Goal: Task Accomplishment & Management: Manage account settings

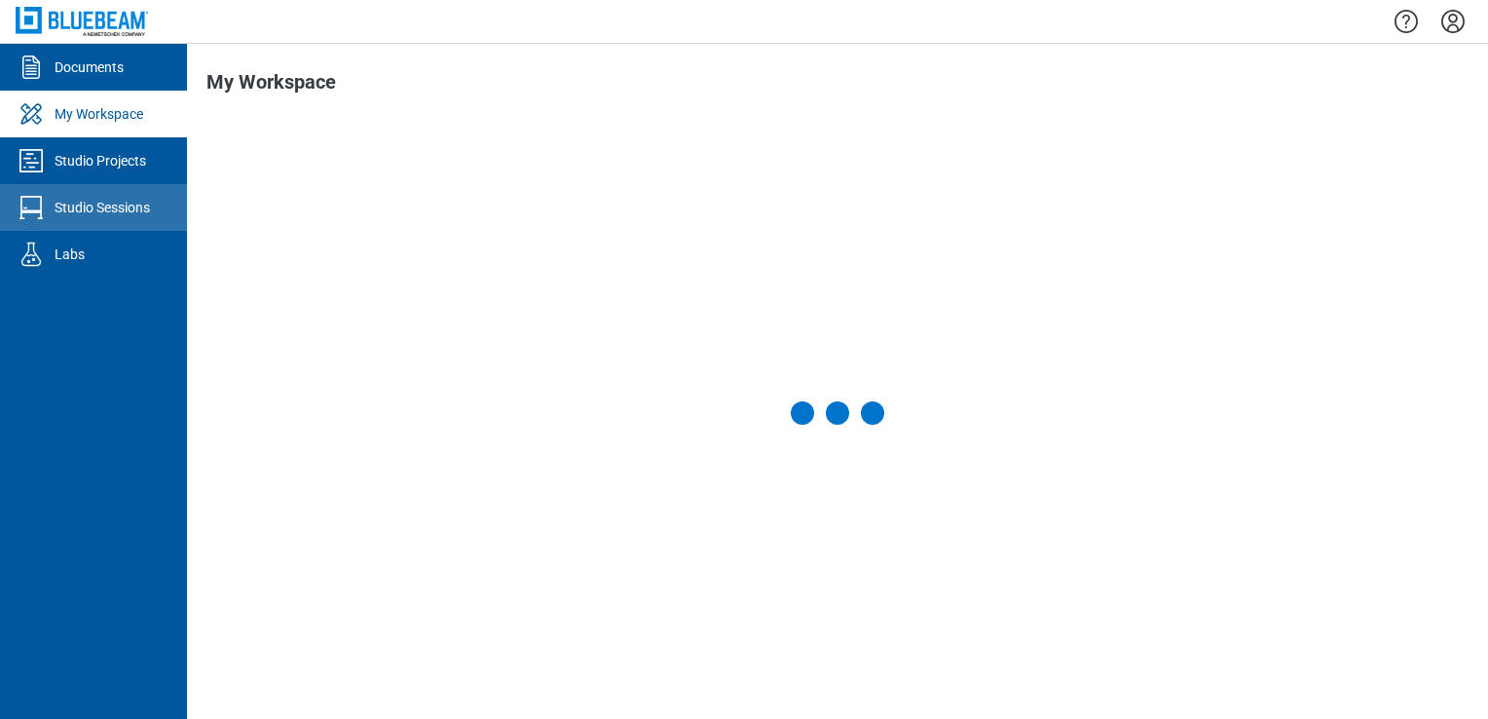
click at [118, 207] on div "Studio Sessions" at bounding box center [102, 207] width 95 height 19
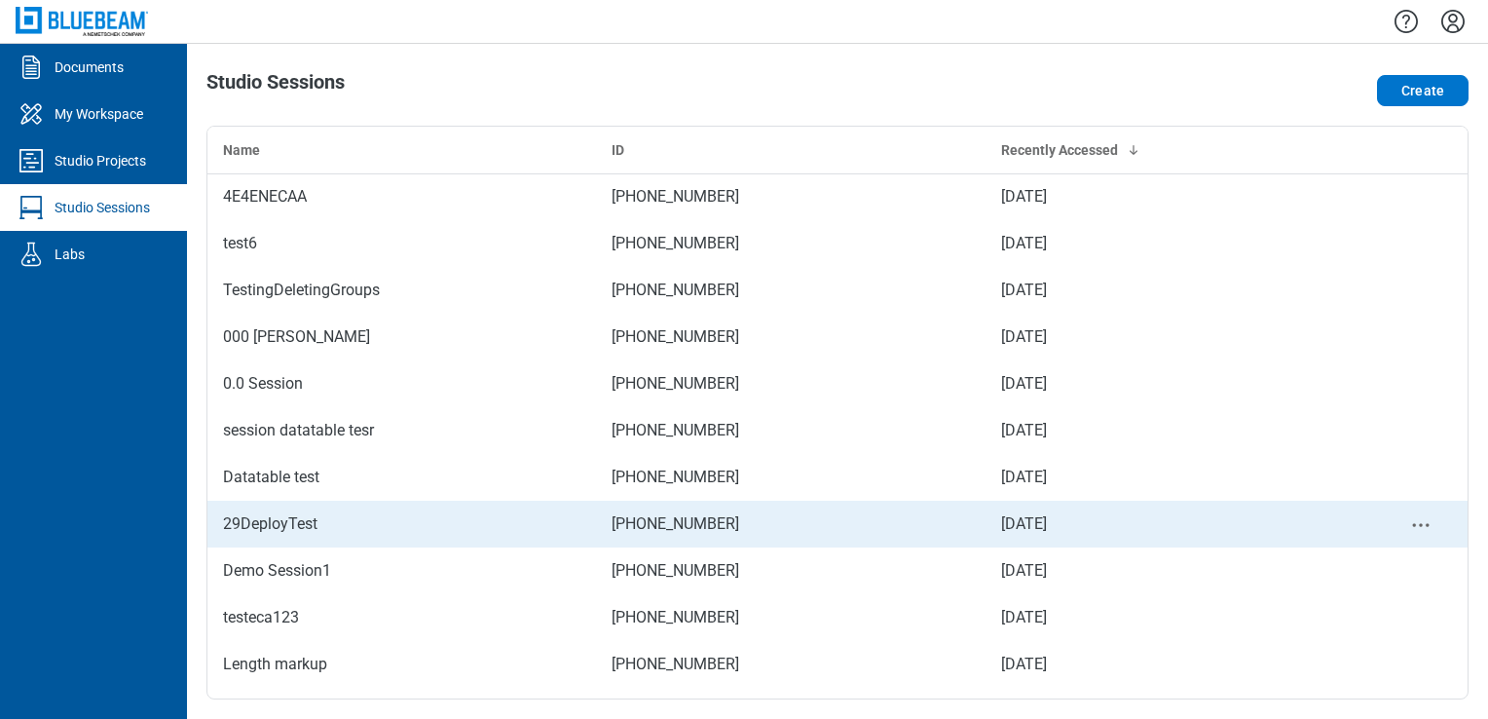
click at [379, 518] on div "29DeployTest" at bounding box center [401, 523] width 357 height 23
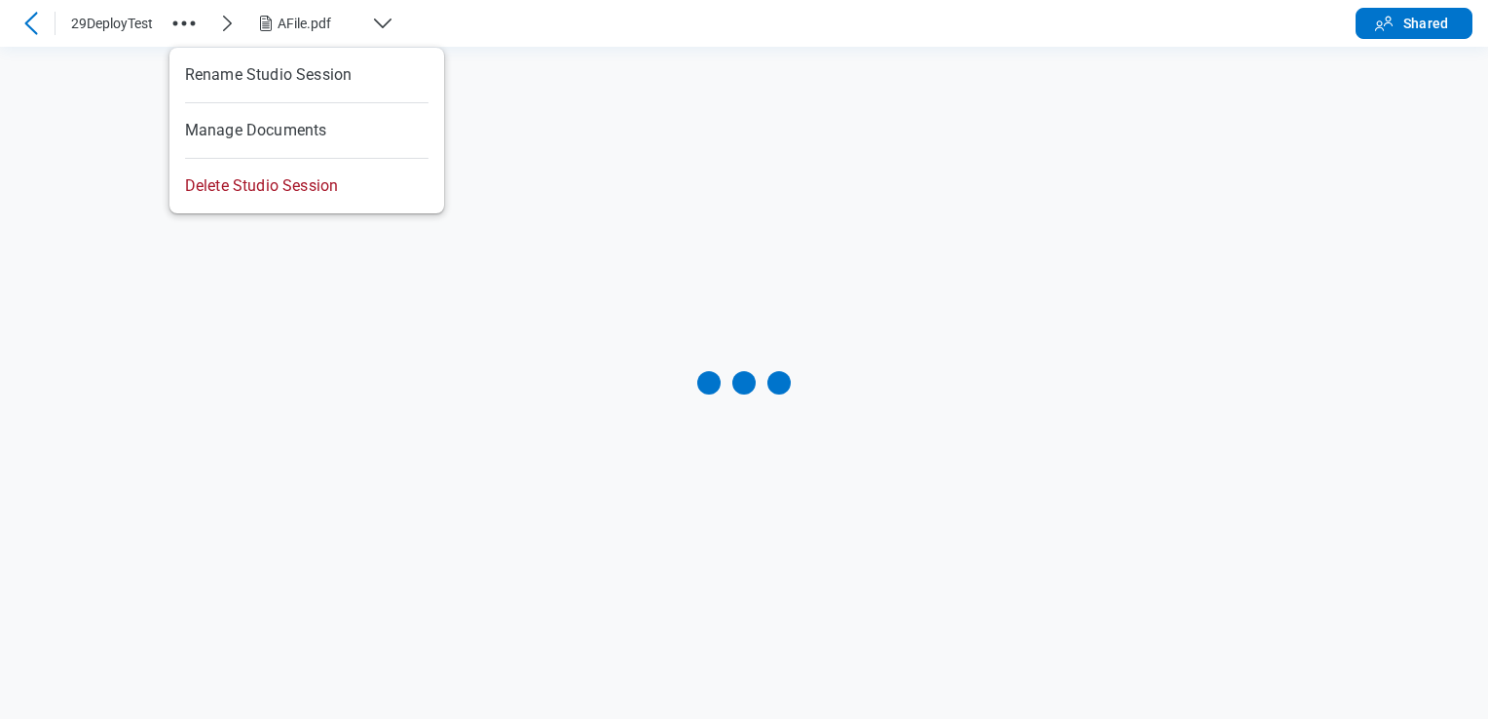
click at [189, 14] on icon "button" at bounding box center [183, 23] width 31 height 31
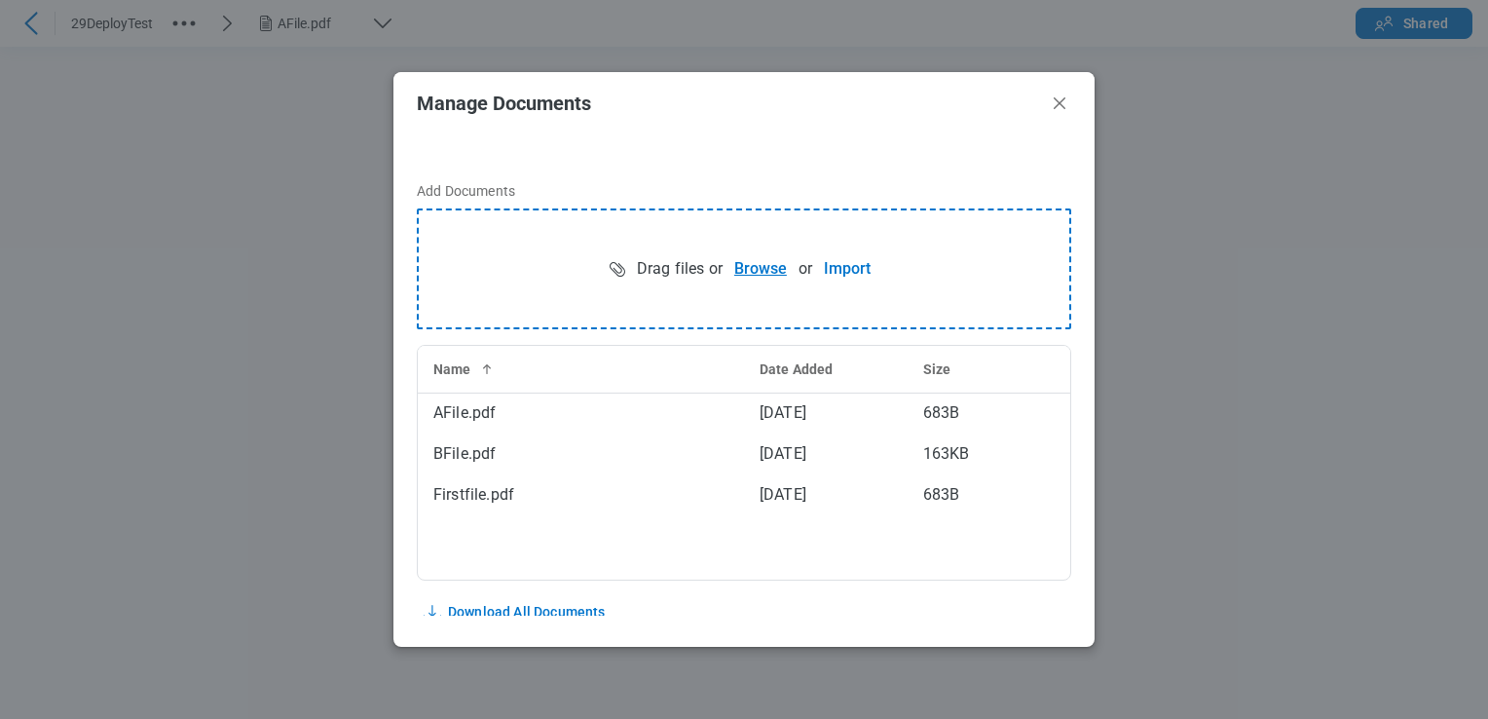
click at [759, 275] on button "Browse" at bounding box center [760, 268] width 76 height 39
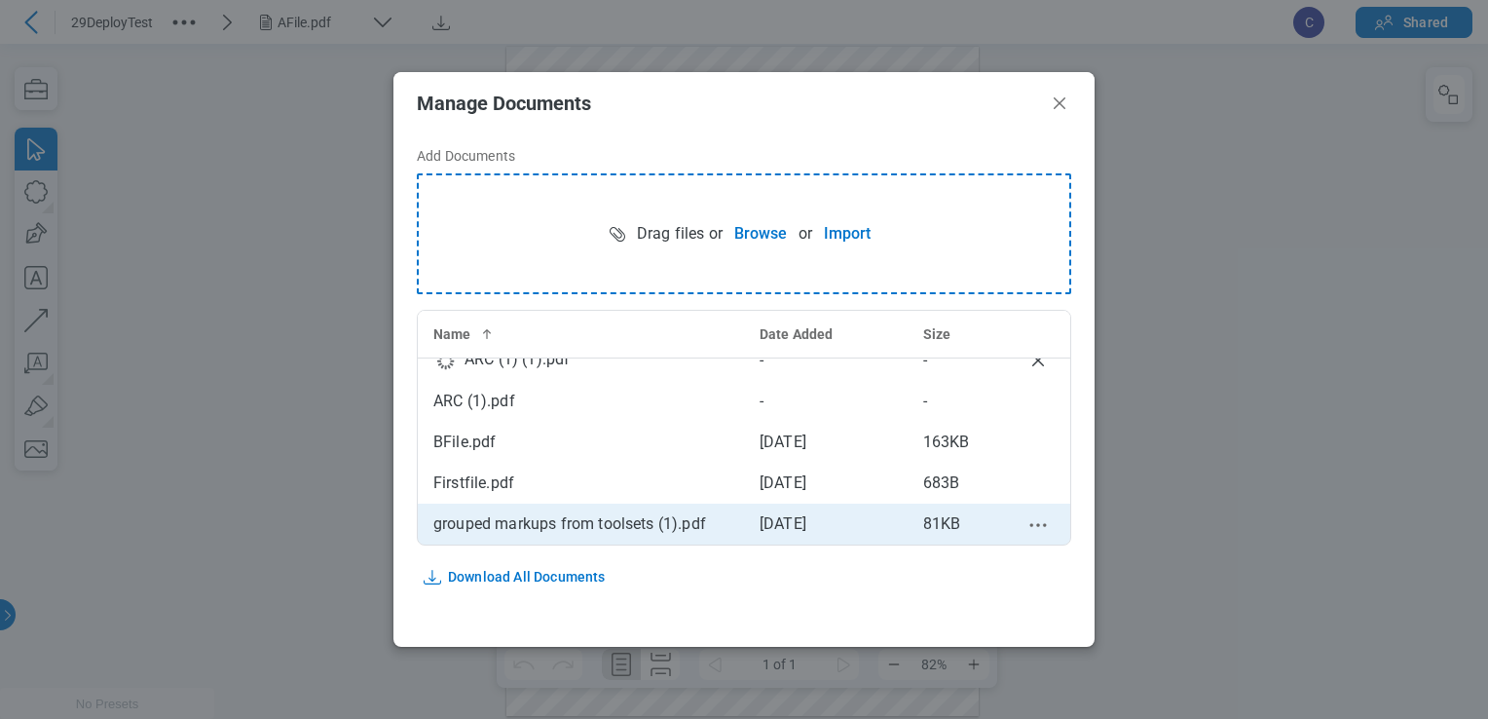
scroll to position [57, 0]
click at [1026, 523] on icon "context-menu" at bounding box center [1037, 525] width 23 height 23
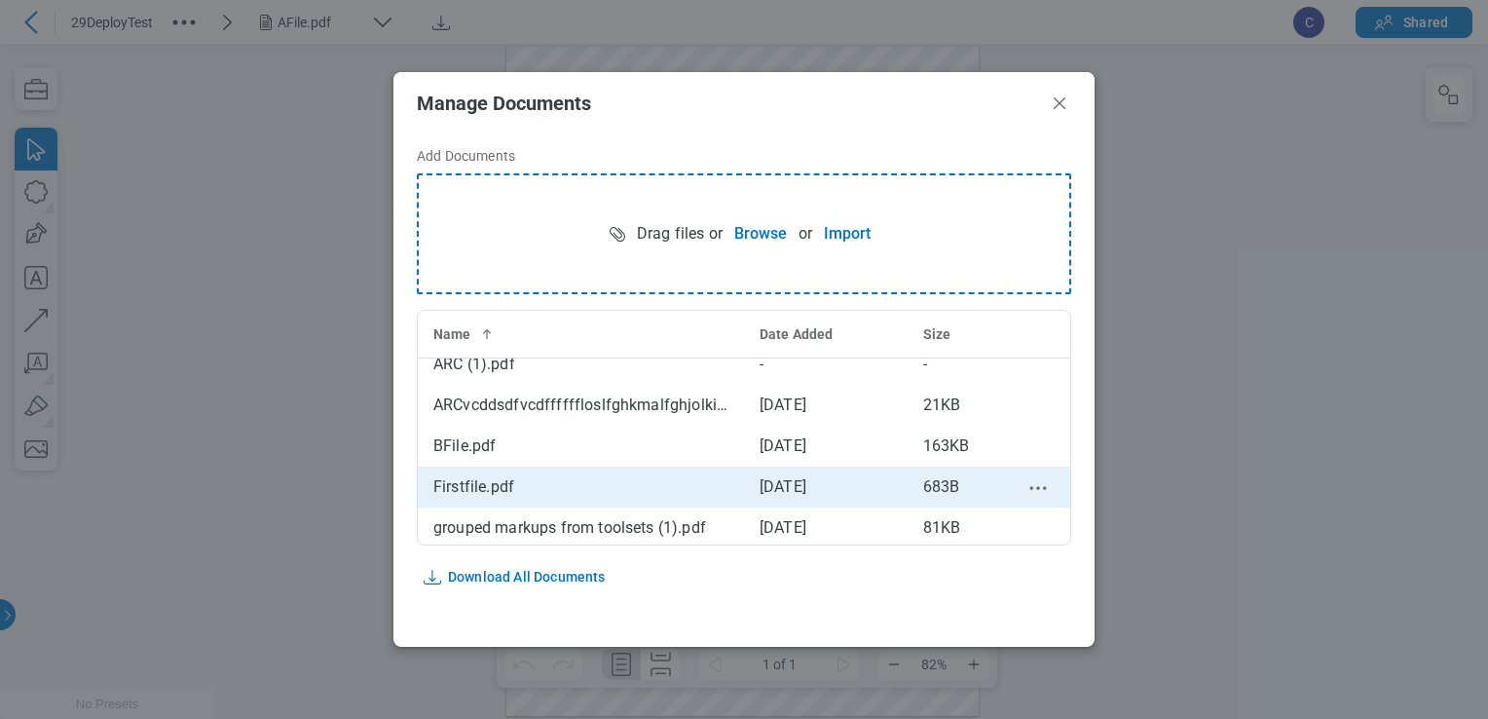
scroll to position [98, 0]
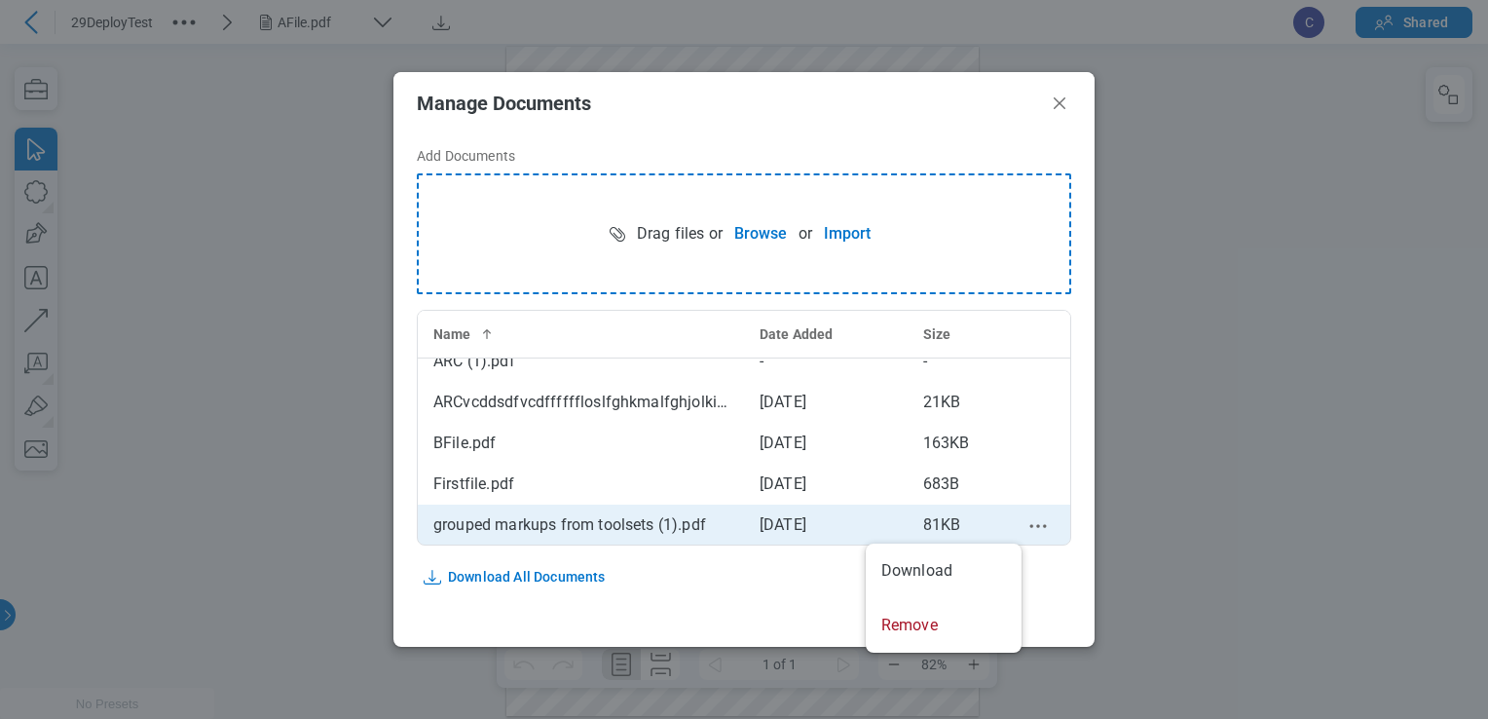
click at [1026, 532] on icon "context-menu" at bounding box center [1037, 525] width 23 height 23
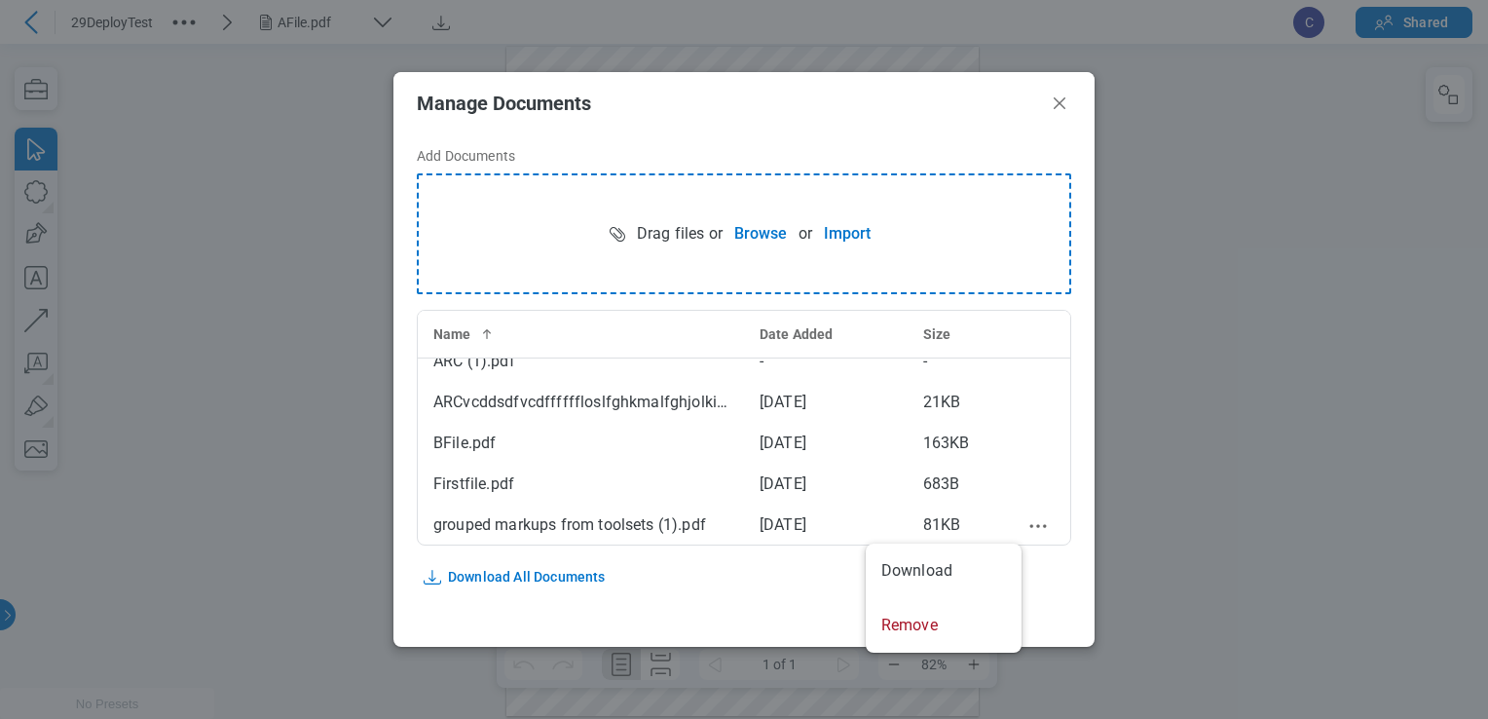
click at [1044, 584] on div "Add Documents Drag files or Browse or Import Name Date Added Size AFile.pdf [DA…" at bounding box center [743, 374] width 701 height 481
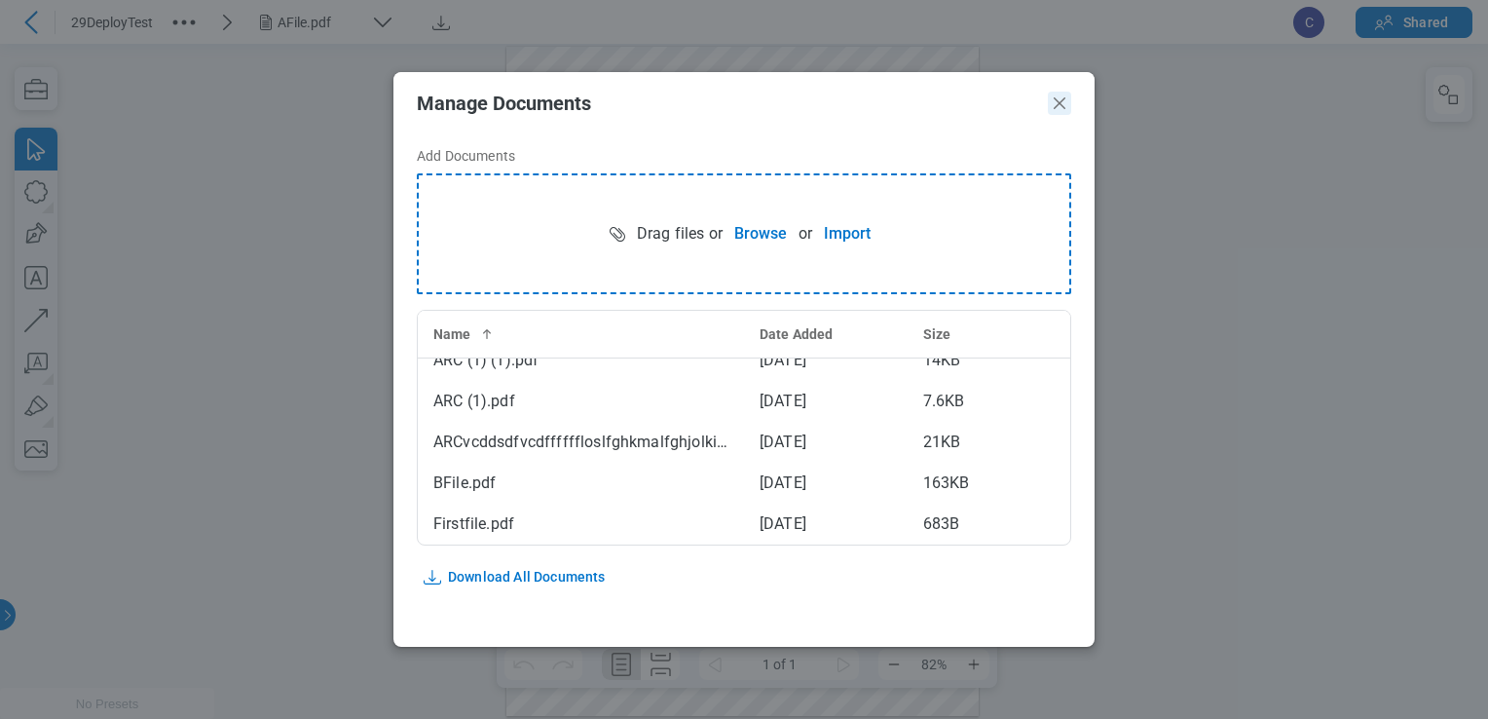
drag, startPoint x: 1052, startPoint y: 103, endPoint x: 1110, endPoint y: 52, distance: 77.9
click at [1052, 103] on icon "Close" at bounding box center [1059, 103] width 23 height 23
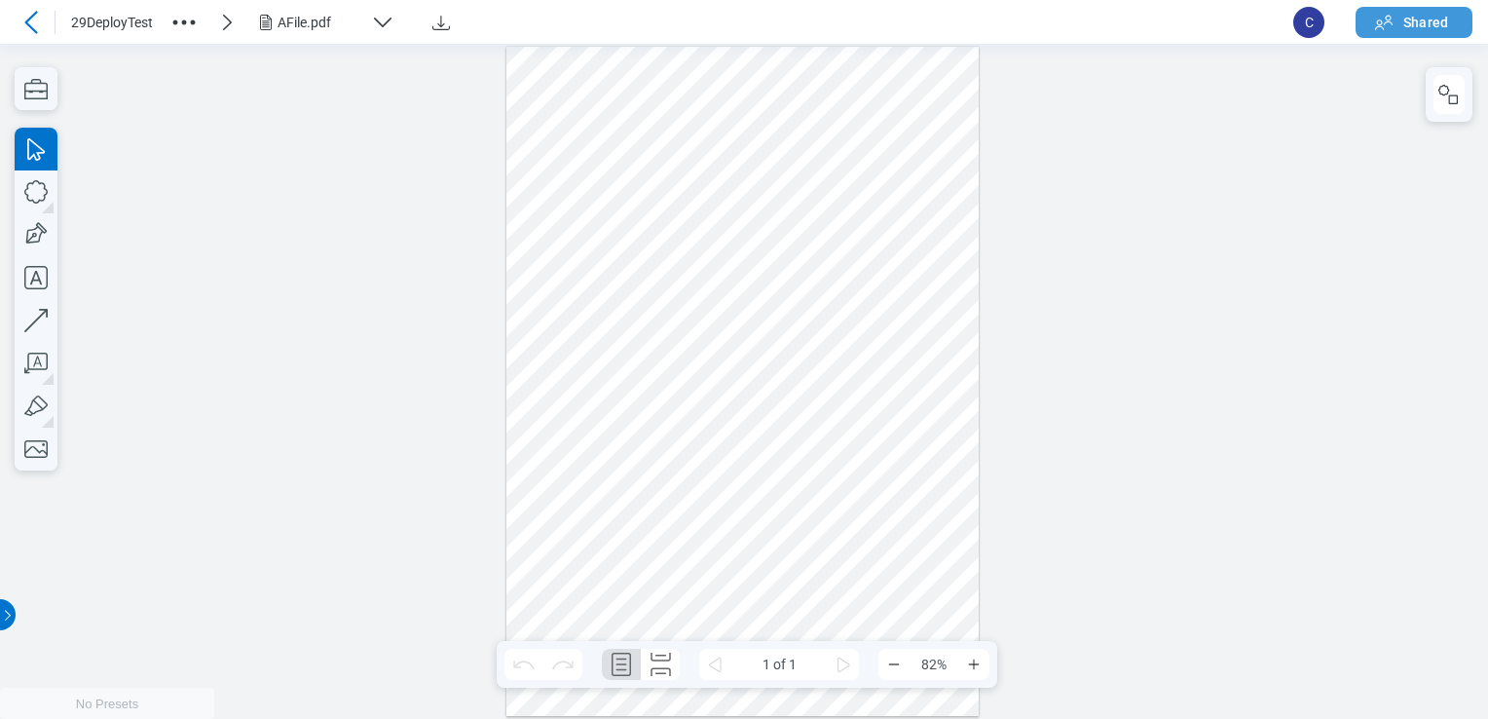
click at [1418, 23] on span "Shared" at bounding box center [1425, 22] width 45 height 19
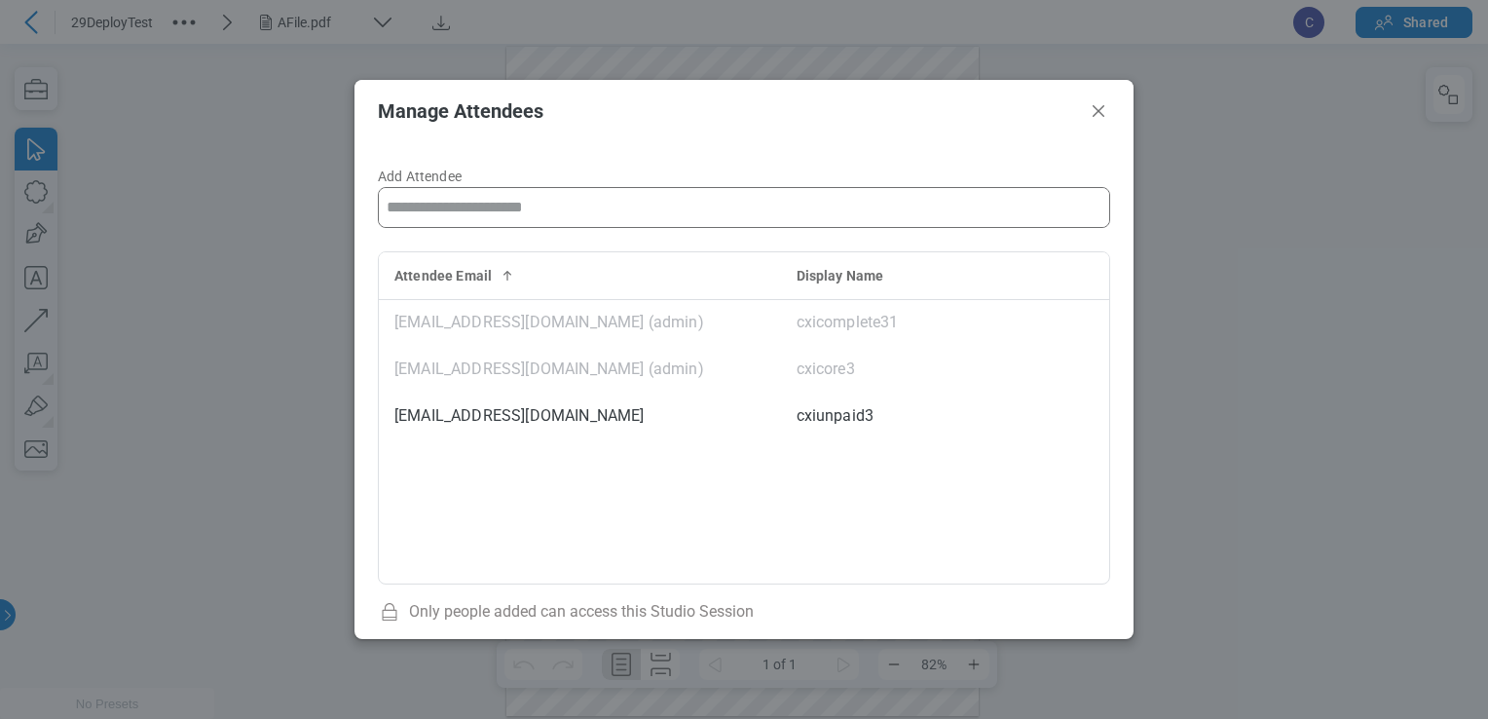
click at [577, 191] on input "Add Attendee" at bounding box center [744, 207] width 730 height 39
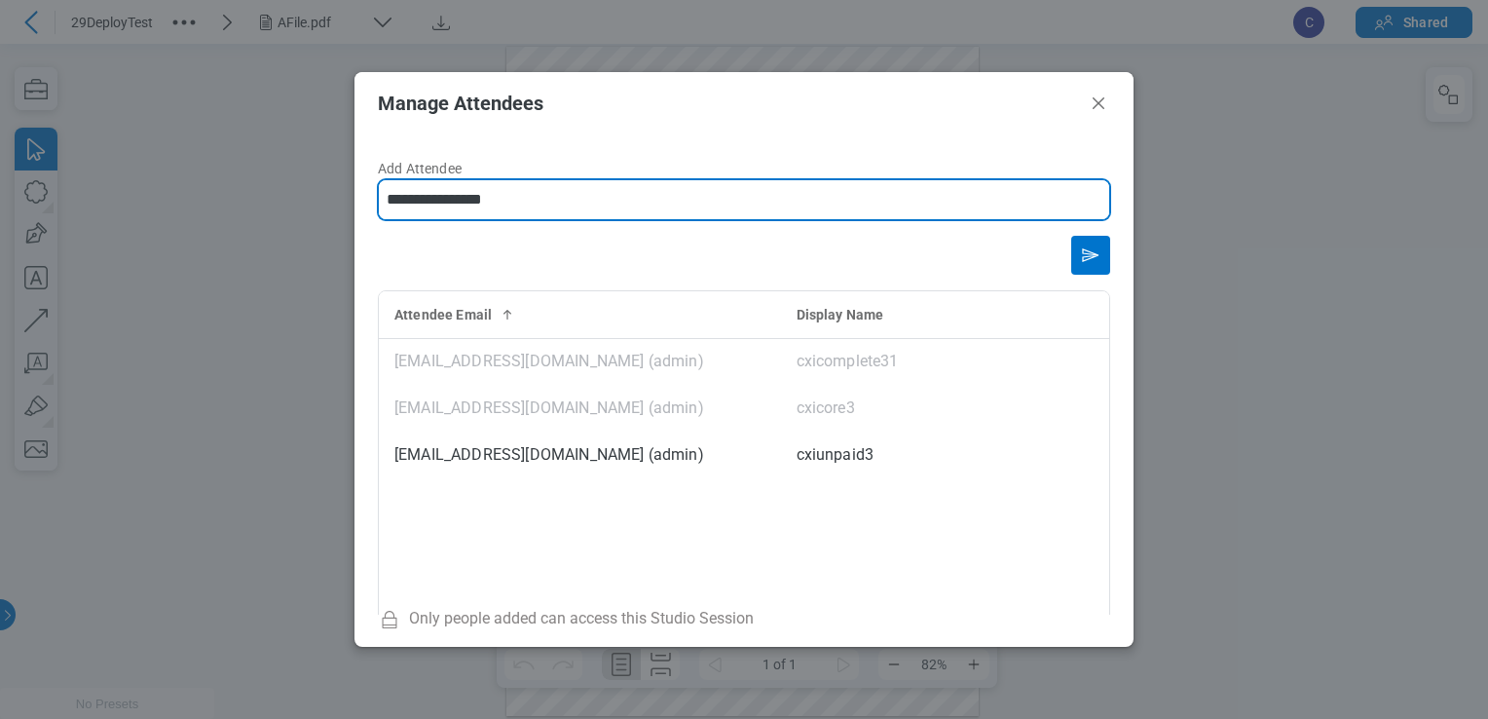
type input "**********"
drag, startPoint x: 1077, startPoint y: 251, endPoint x: 1039, endPoint y: 247, distance: 38.2
click at [1079, 248] on icon "Send email invitation" at bounding box center [1090, 255] width 31 height 31
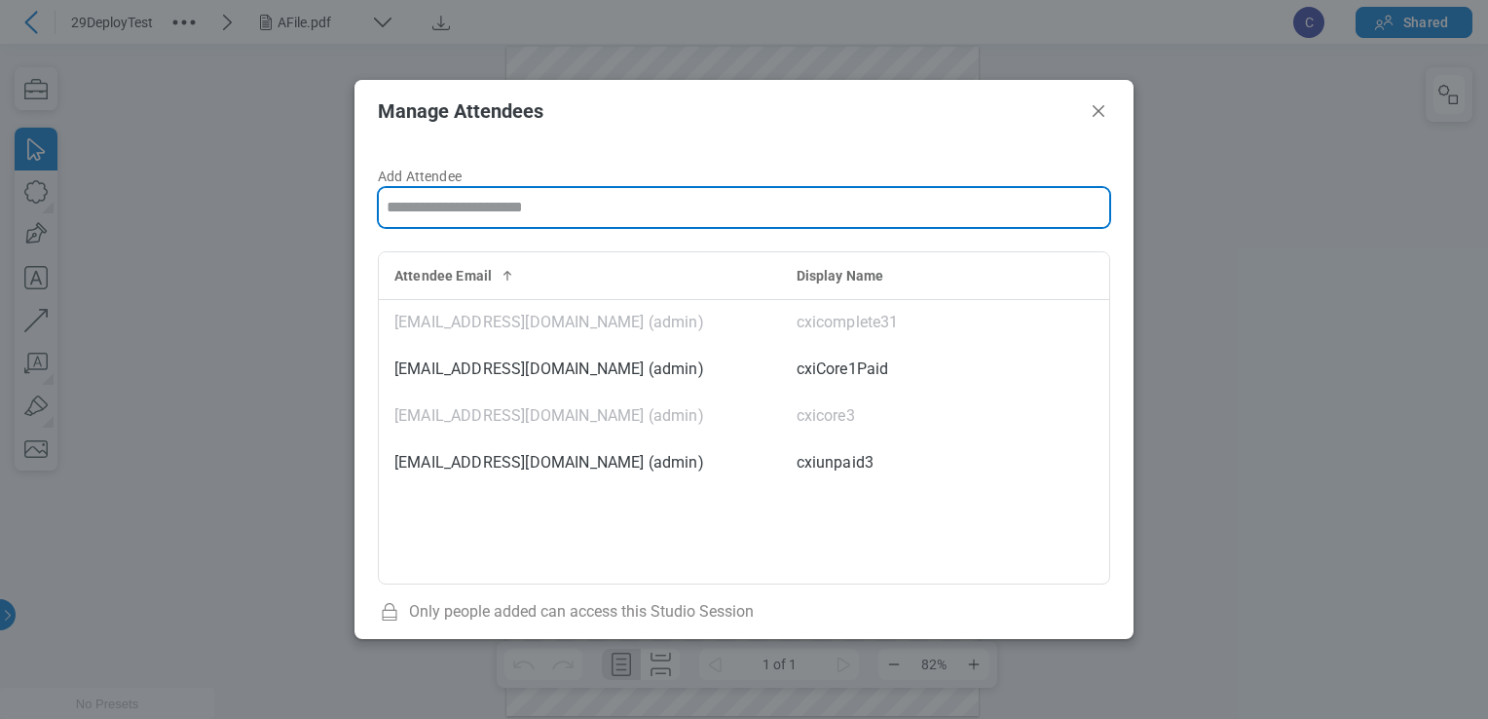
click at [565, 196] on input "Add Attendee" at bounding box center [744, 207] width 730 height 39
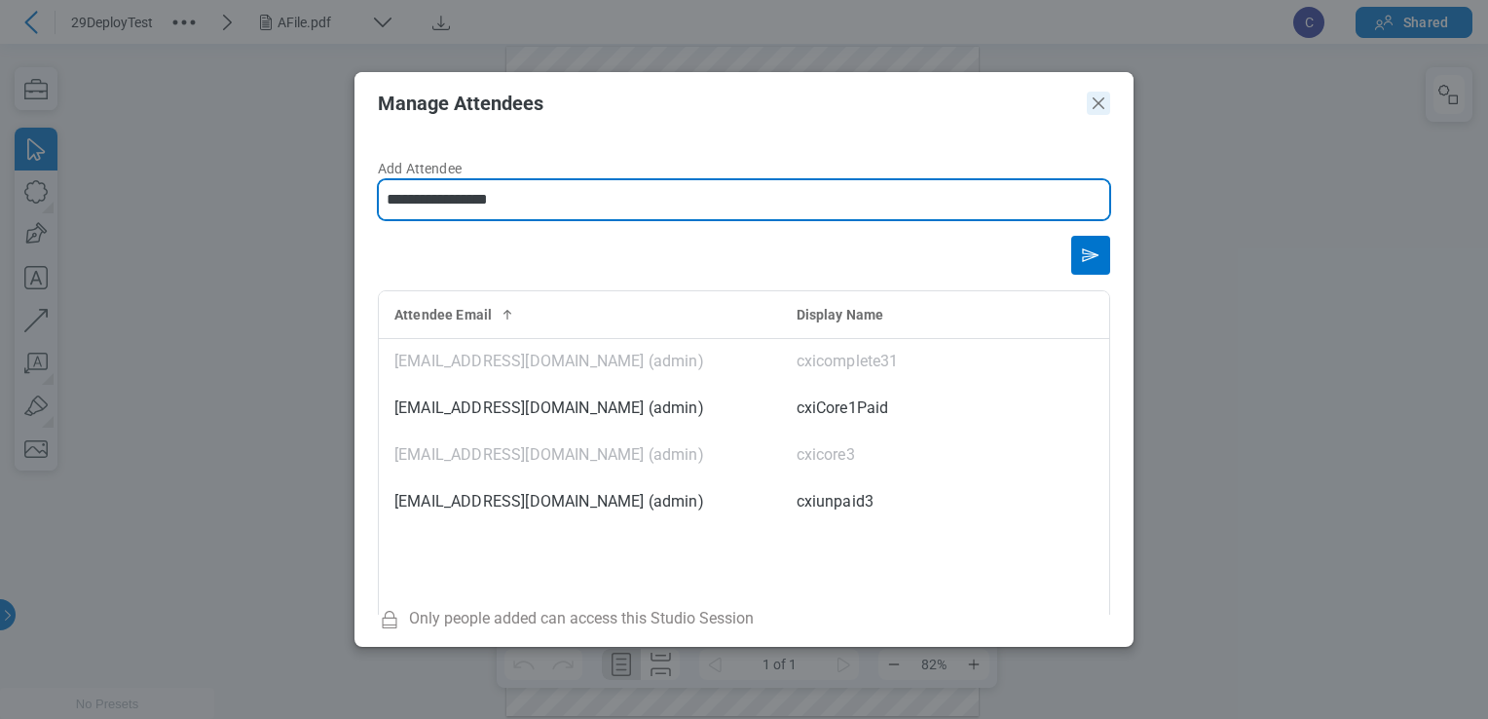
type input "**********"
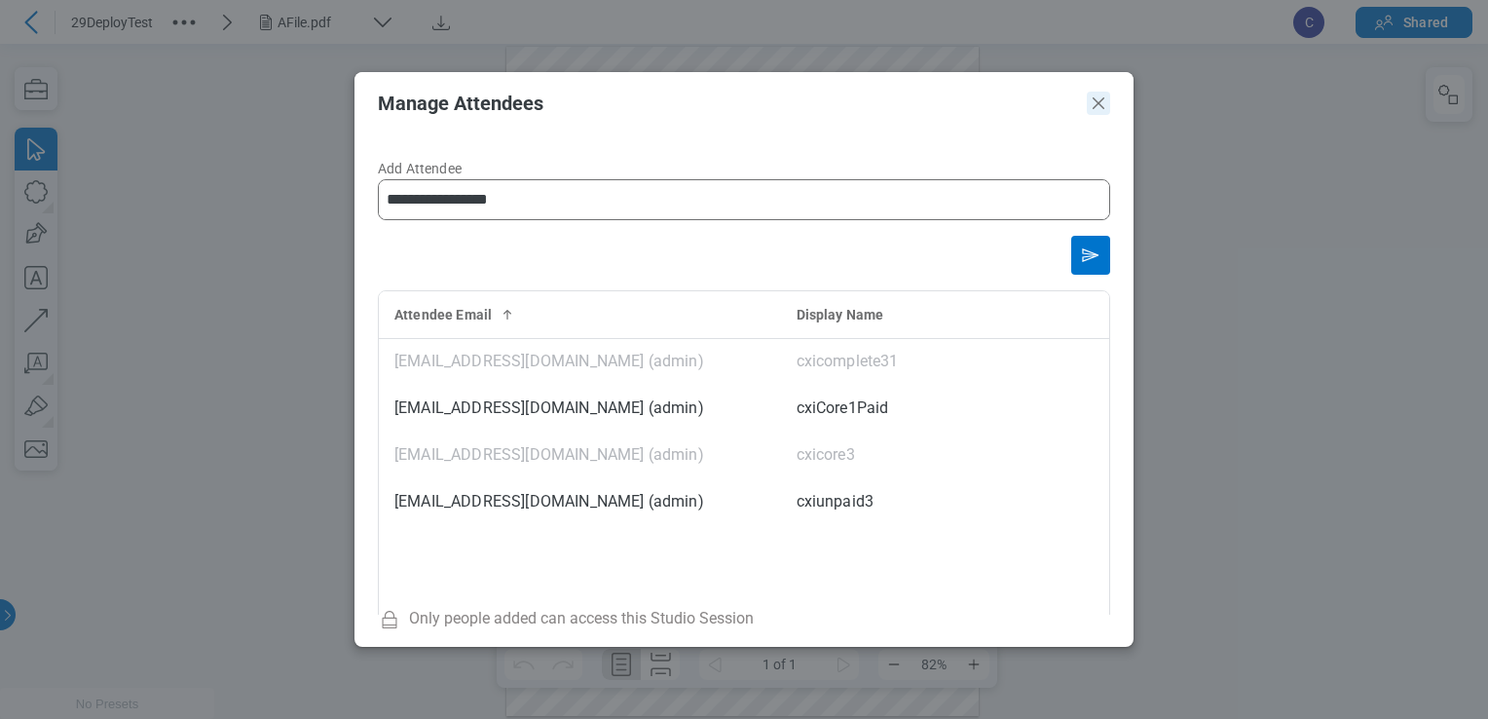
click at [1094, 103] on icon "Close" at bounding box center [1098, 103] width 23 height 23
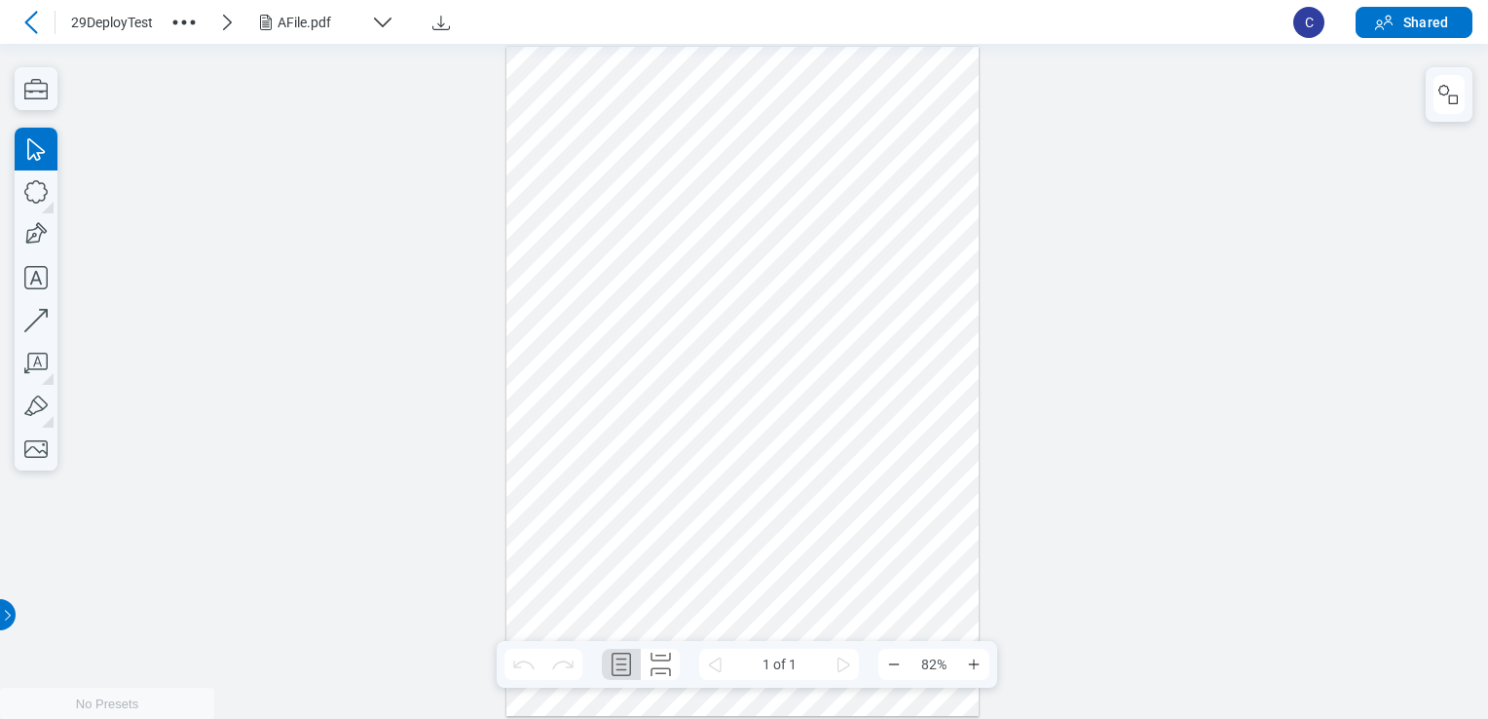
click at [33, 23] on icon at bounding box center [30, 22] width 23 height 23
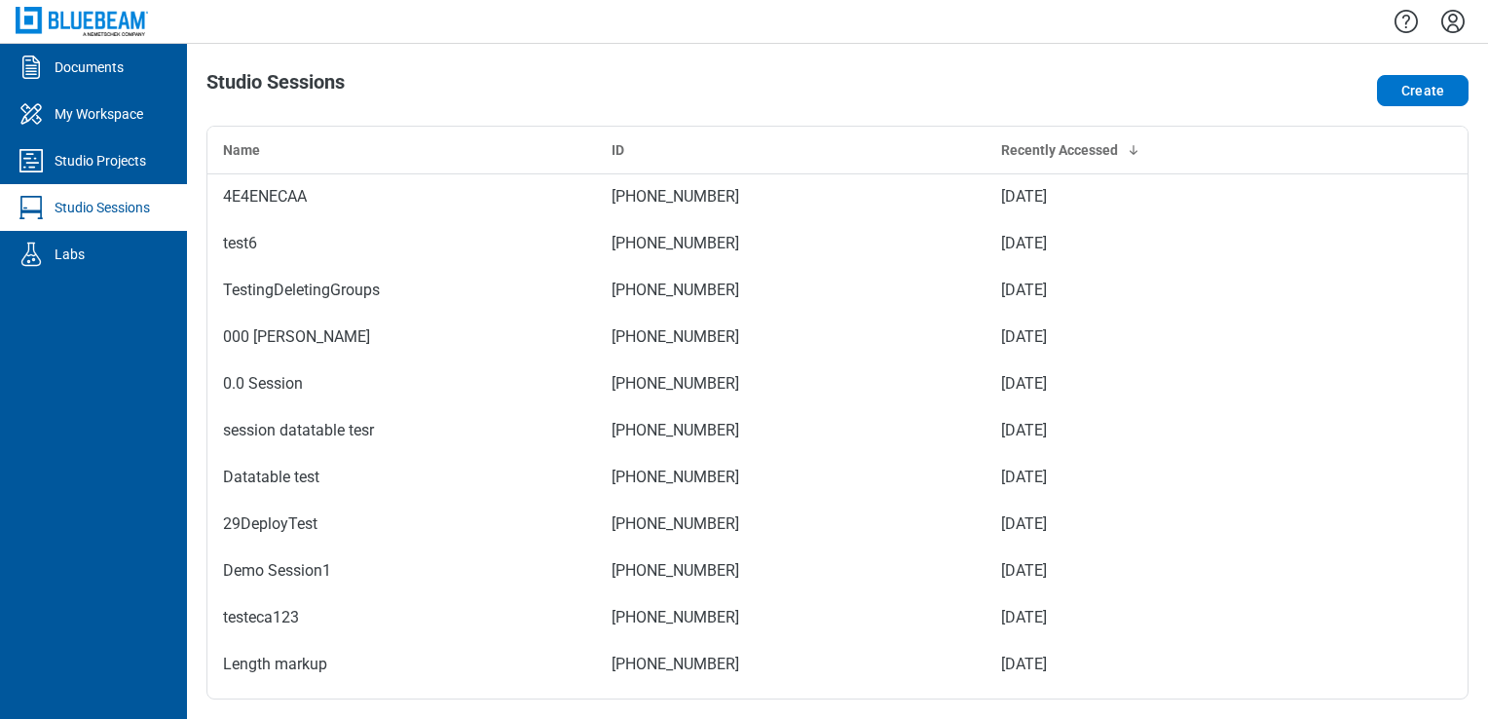
click at [1445, 17] on icon "Settings" at bounding box center [1452, 21] width 31 height 31
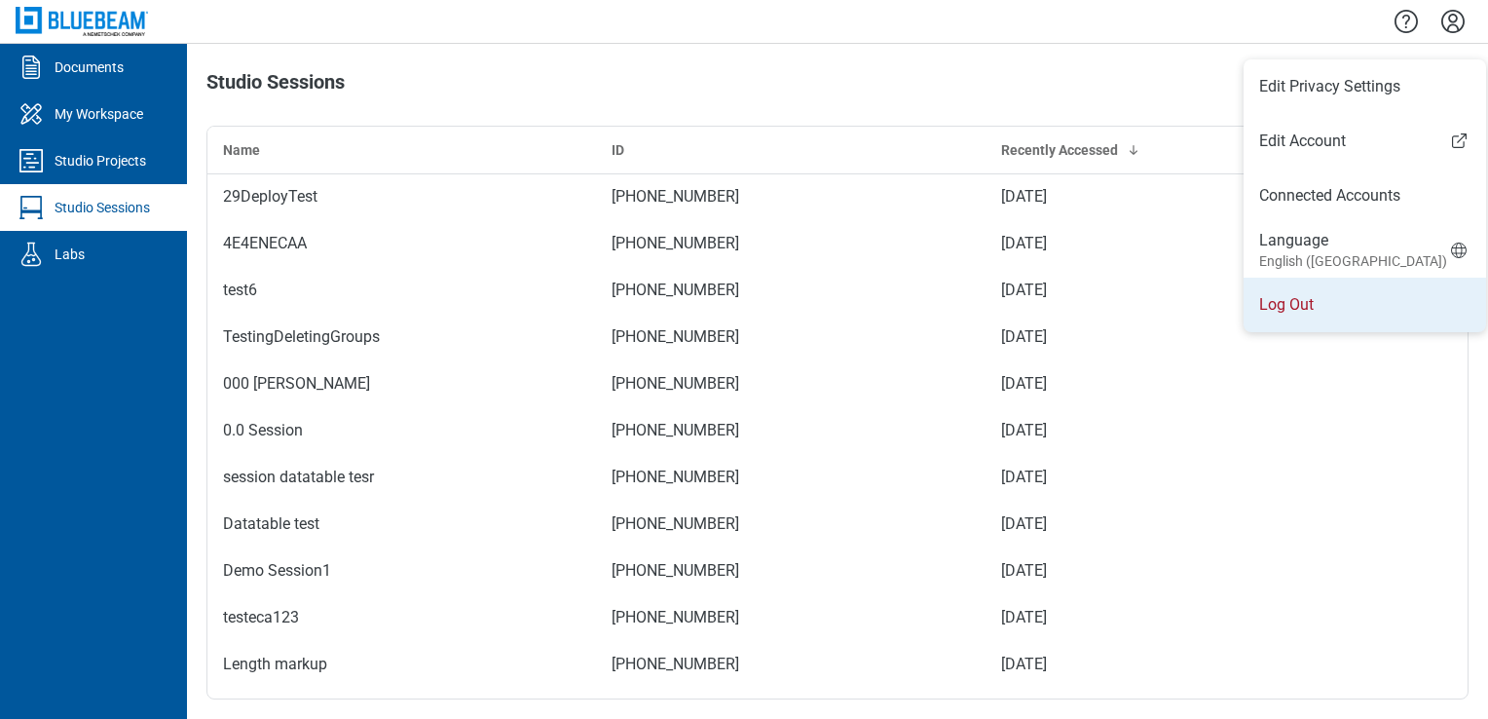
drag, startPoint x: 1349, startPoint y: 242, endPoint x: 1343, endPoint y: 299, distance: 56.9
click at [1343, 299] on ul "Edit Privacy Settings Edit Account Connected Accounts Language English ([GEOGRA…" at bounding box center [1364, 195] width 242 height 273
click at [1343, 299] on li "Log Out" at bounding box center [1364, 304] width 242 height 55
